Goal: Task Accomplishment & Management: Use online tool/utility

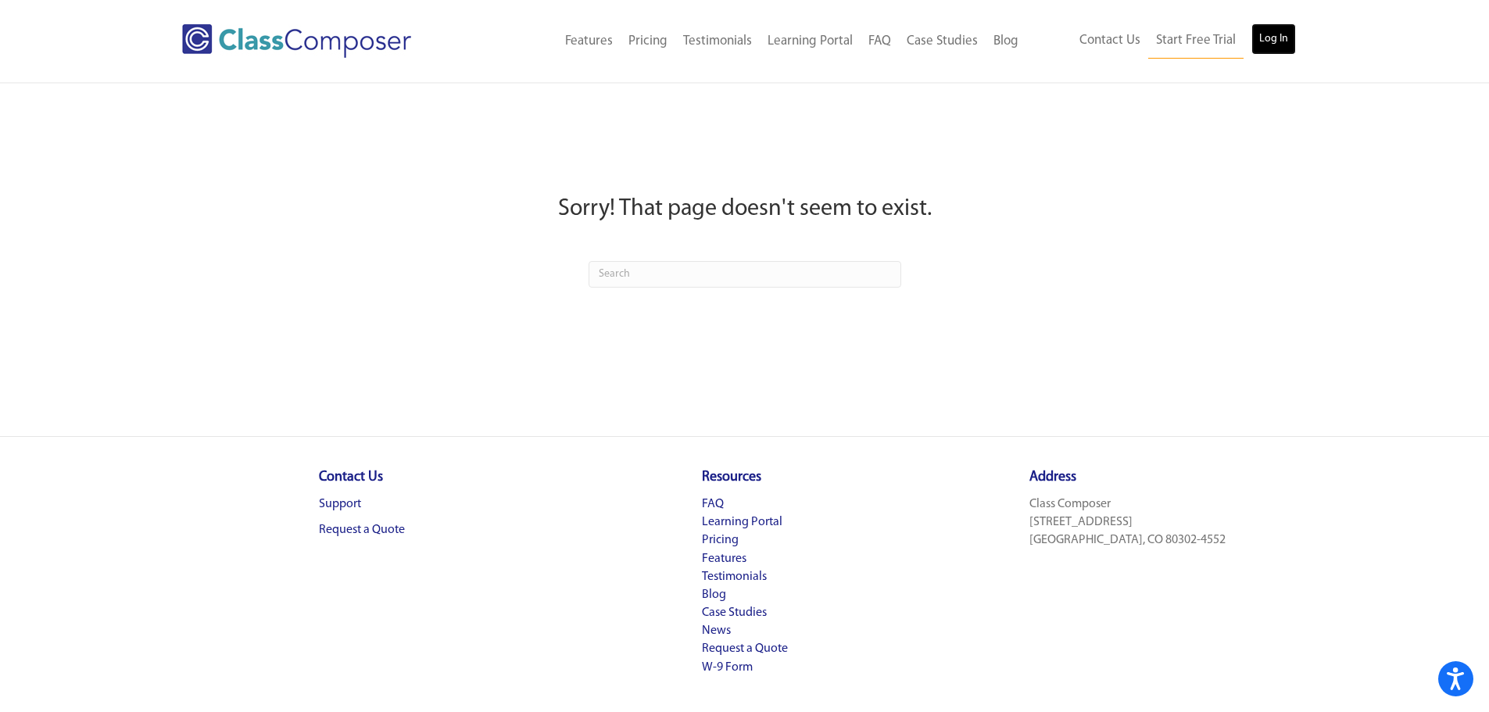
click at [1271, 42] on link "Log In" at bounding box center [1274, 38] width 45 height 31
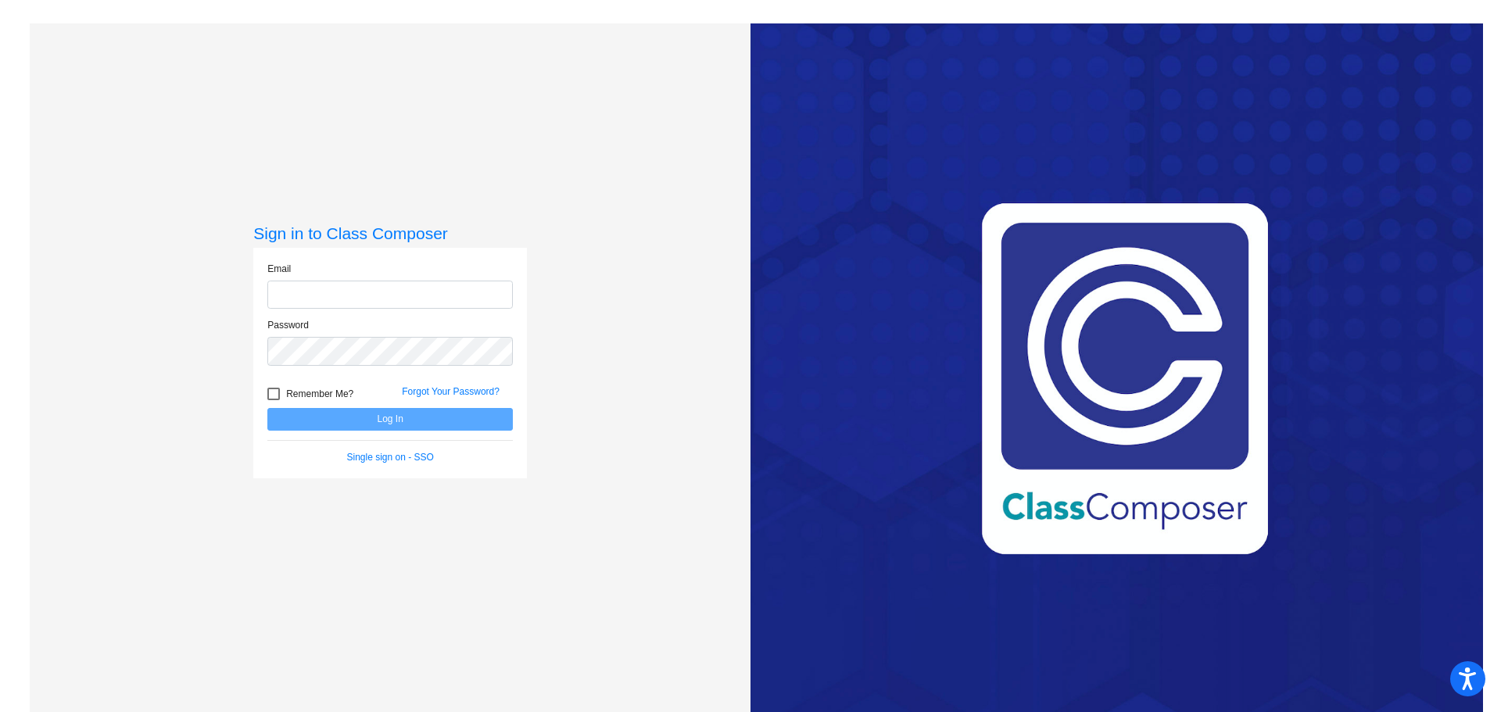
type input "[EMAIL_ADDRESS][DOMAIN_NAME]"
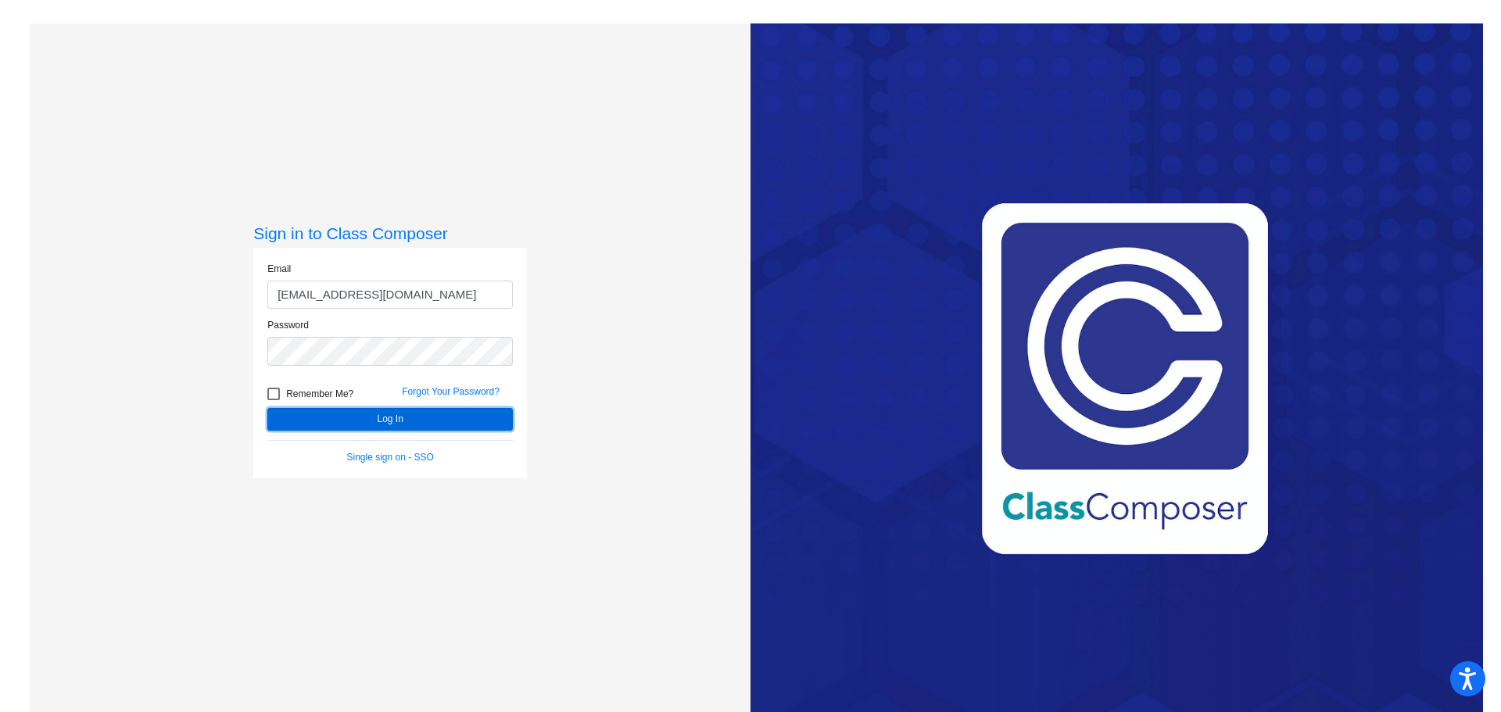
click at [396, 427] on button "Log In" at bounding box center [389, 419] width 245 height 23
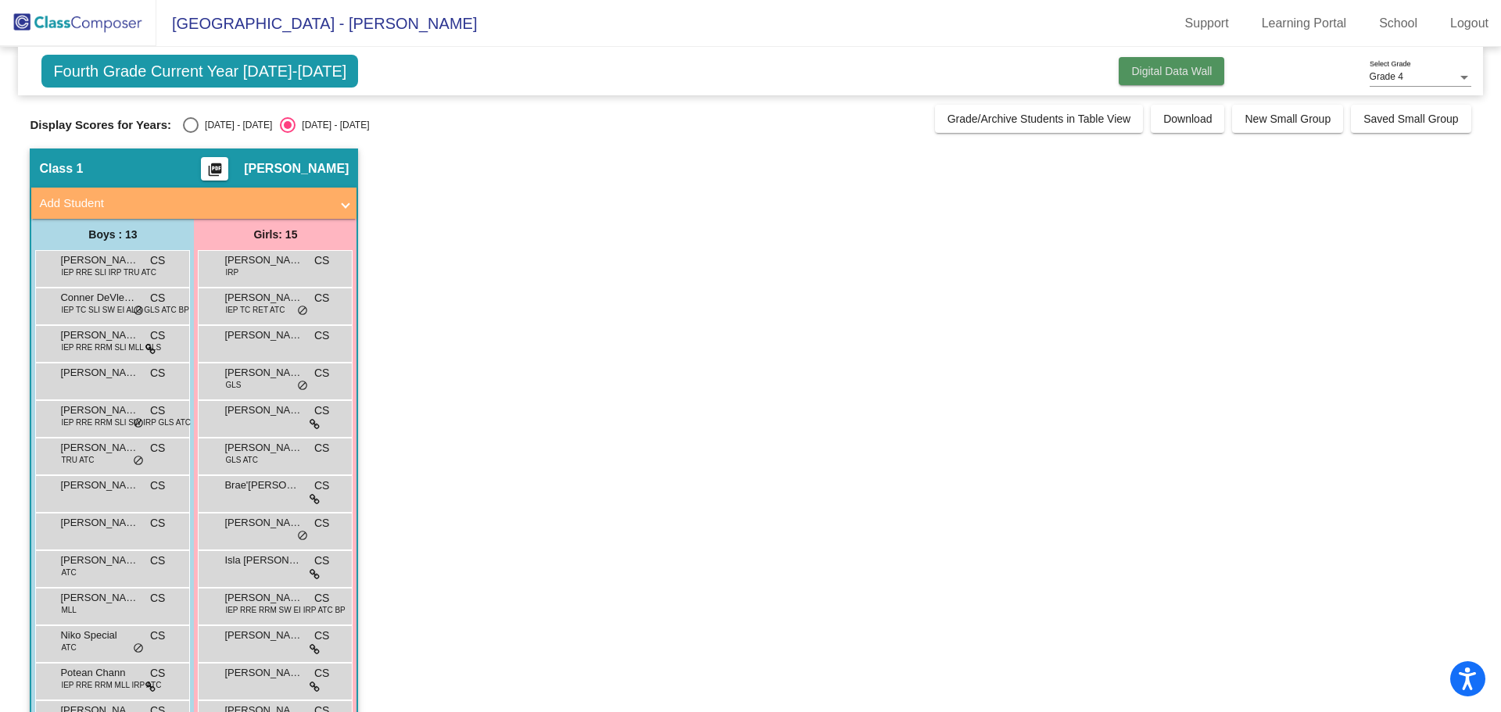
click at [1184, 70] on span "Digital Data Wall" at bounding box center [1171, 71] width 81 height 13
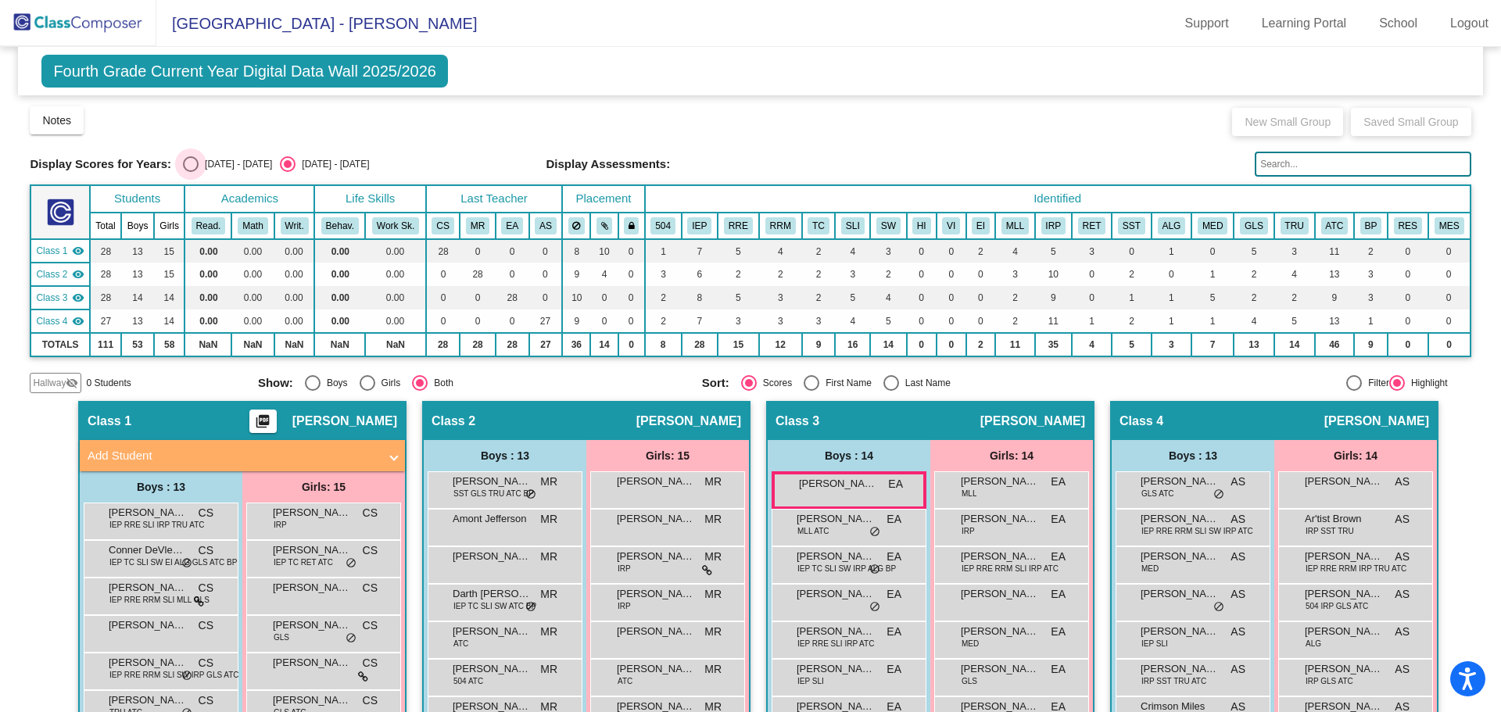
click at [191, 161] on div "Select an option" at bounding box center [191, 164] width 16 height 16
click at [191, 172] on input "2024 - 2025" at bounding box center [190, 172] width 1 height 1
radio input "true"
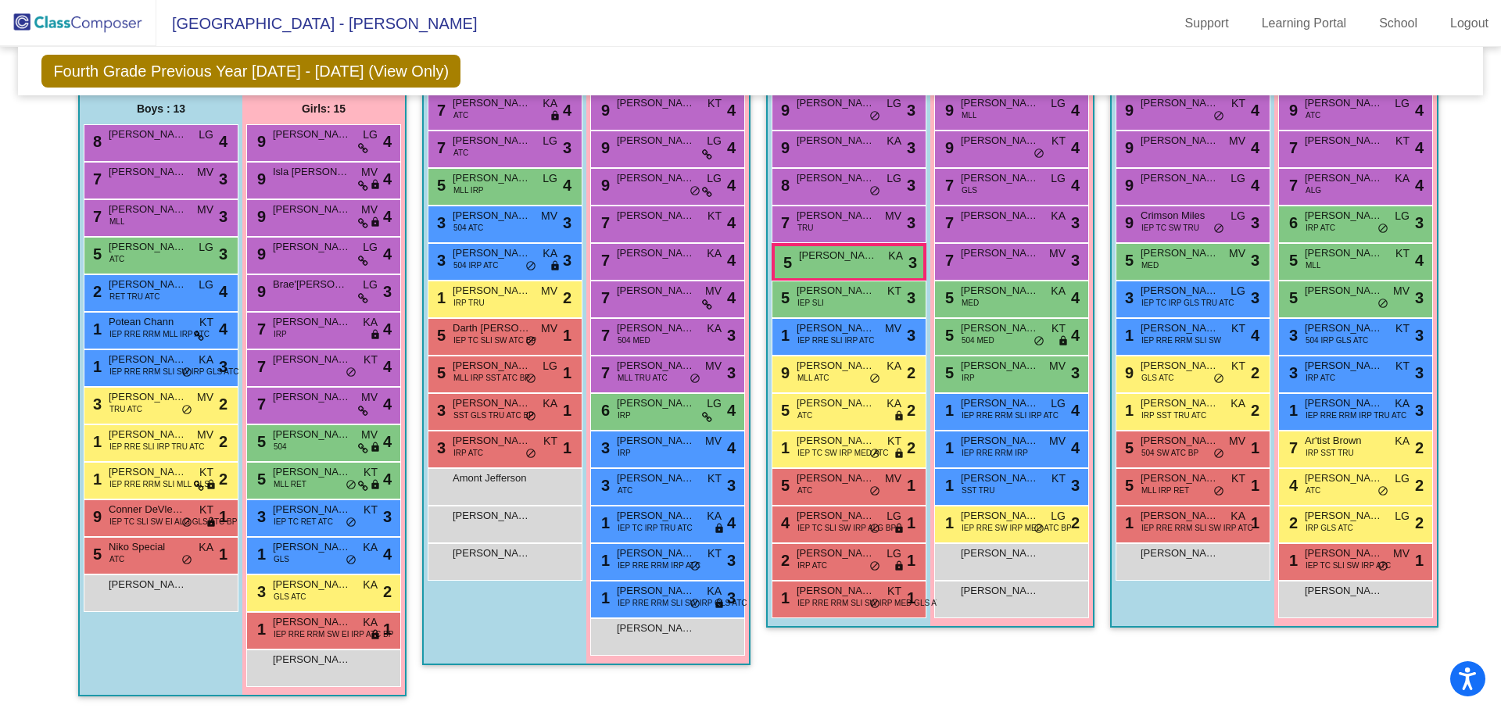
scroll to position [141, 0]
